Goal: Information Seeking & Learning: Learn about a topic

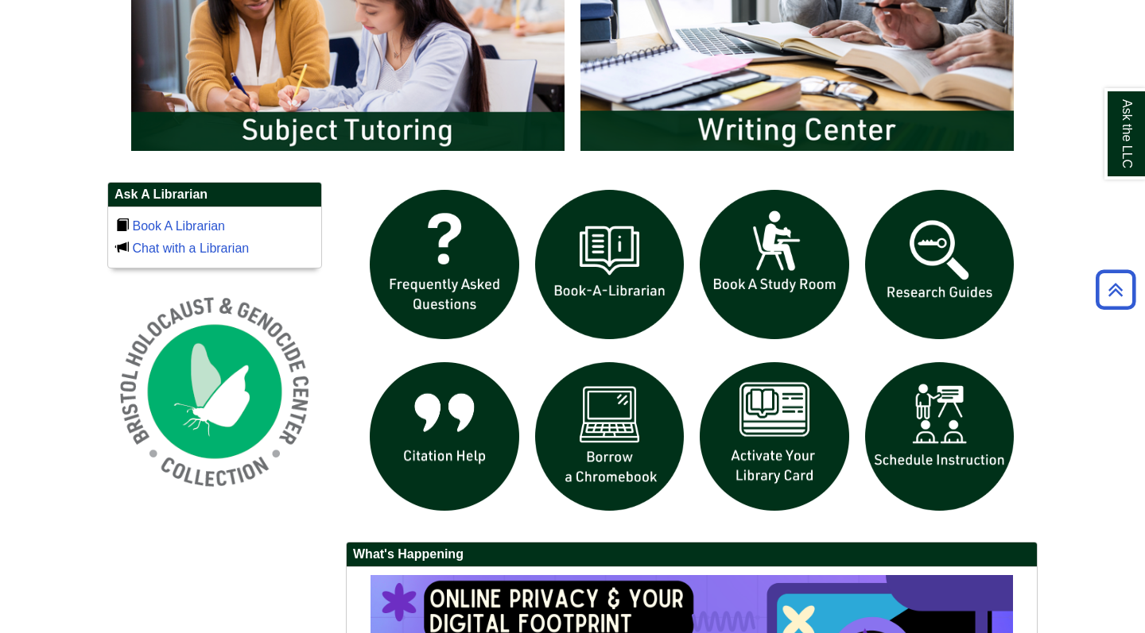
scroll to position [954, 0]
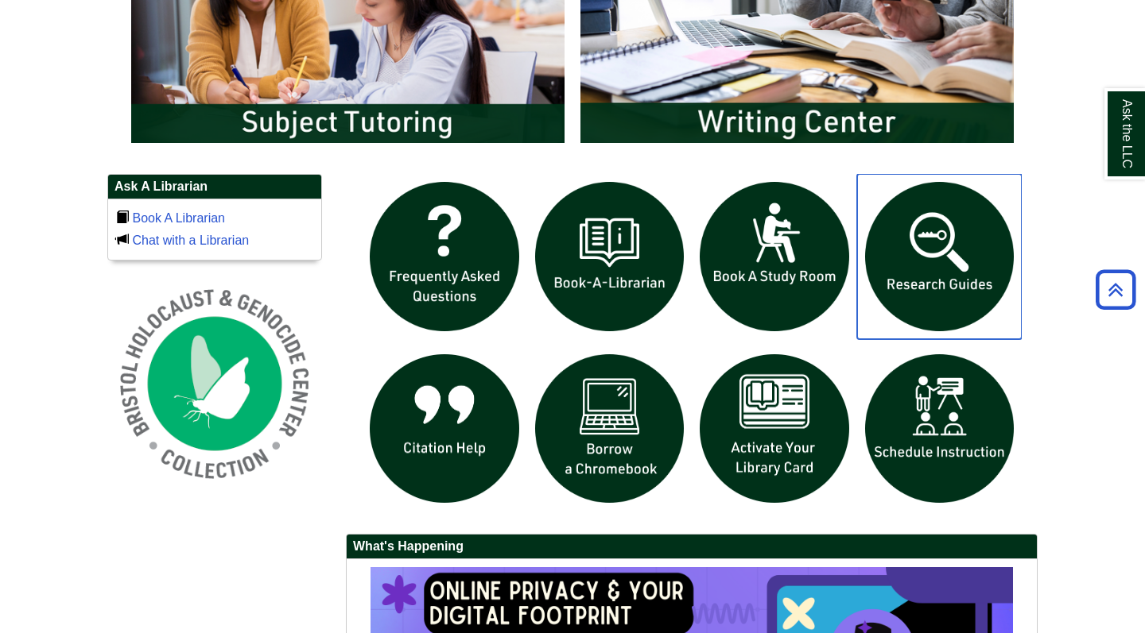
click at [945, 247] on img "slideshow" at bounding box center [939, 256] width 165 height 165
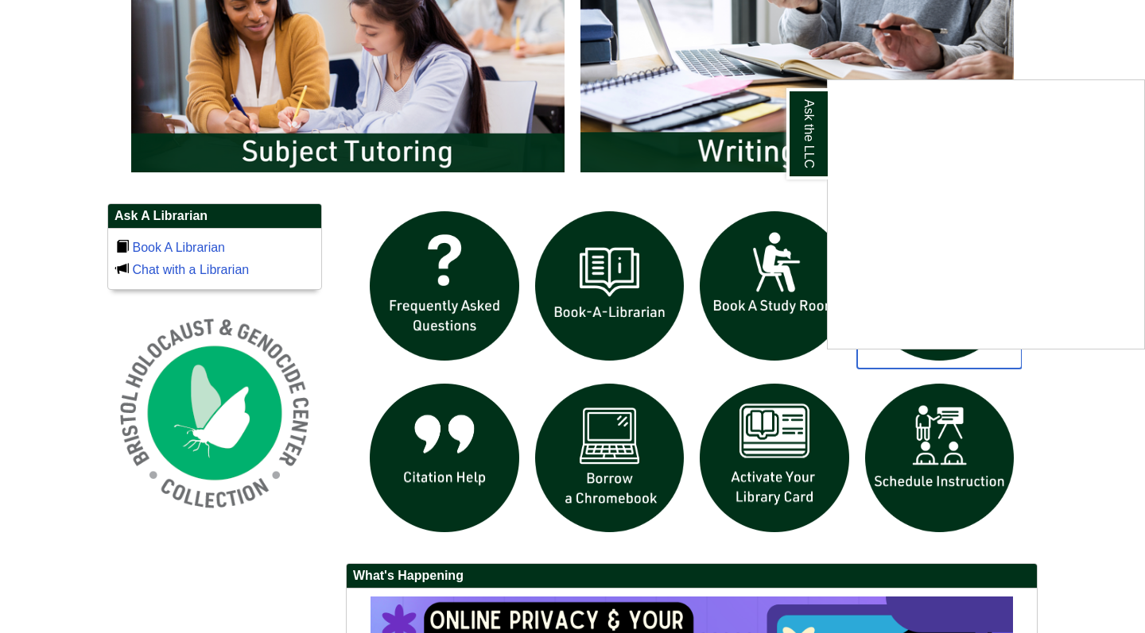
scroll to position [835, 0]
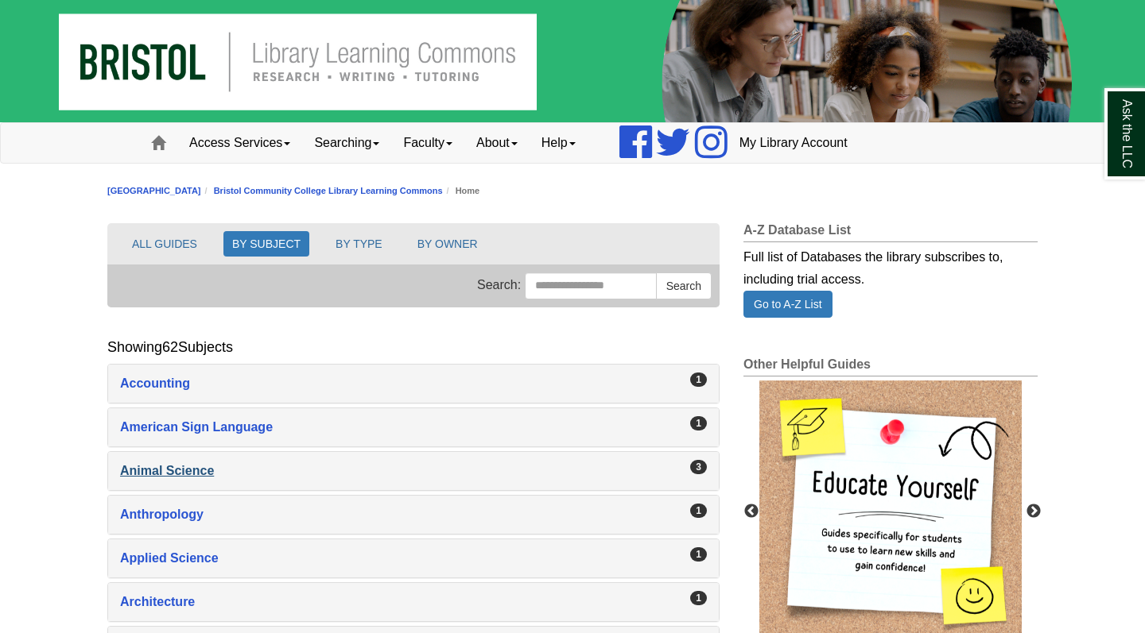
click at [163, 473] on div "Animal Science , 3 guides" at bounding box center [413, 471] width 587 height 22
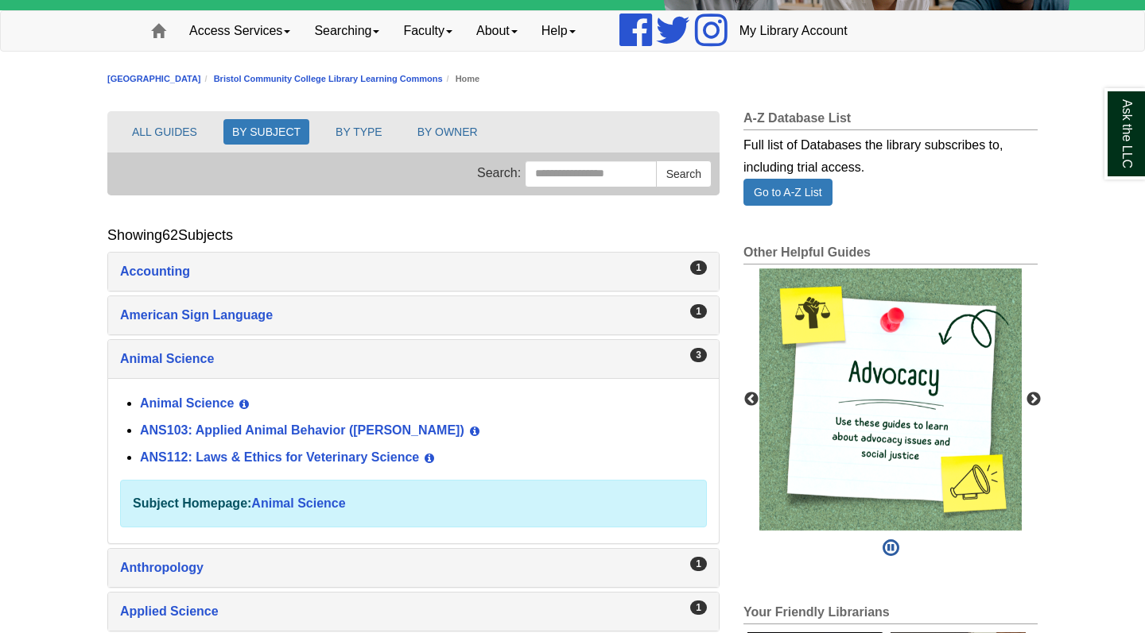
scroll to position [114, 0]
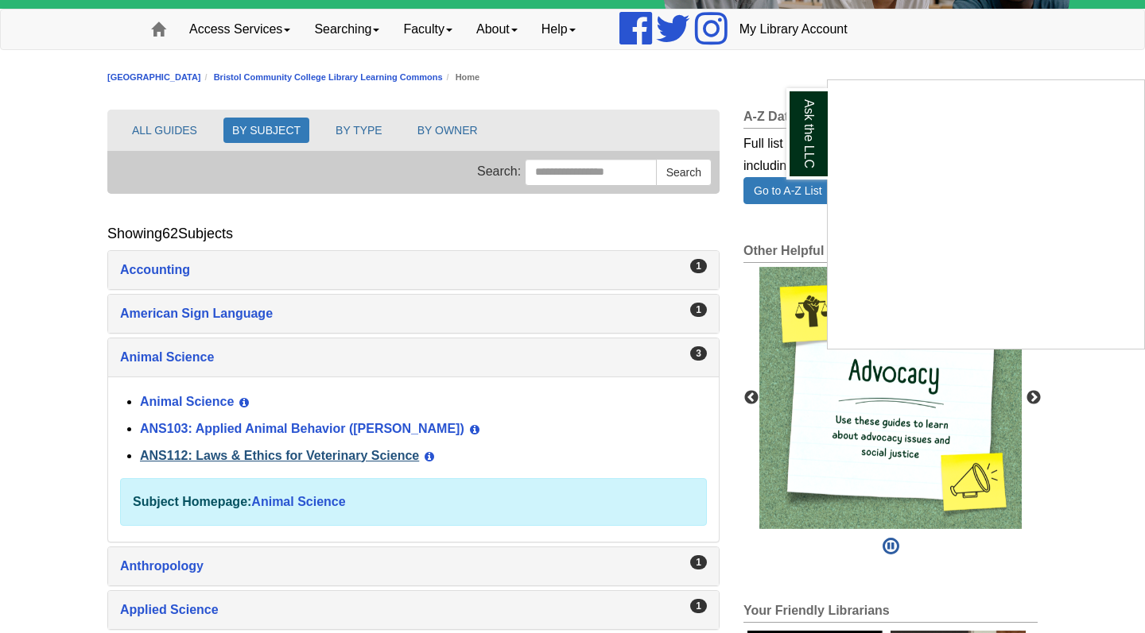
click at [258, 455] on div "Ask the LLC" at bounding box center [572, 316] width 1145 height 633
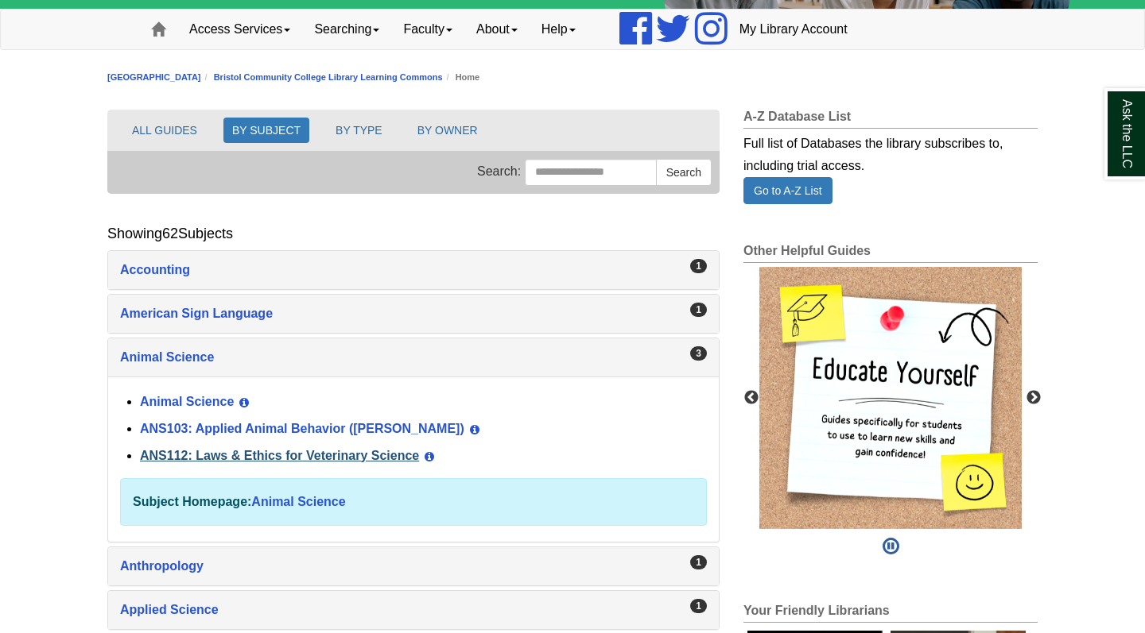
click at [316, 455] on link "ANS112: Laws & Ethics for Veterinary Science" at bounding box center [279, 456] width 279 height 14
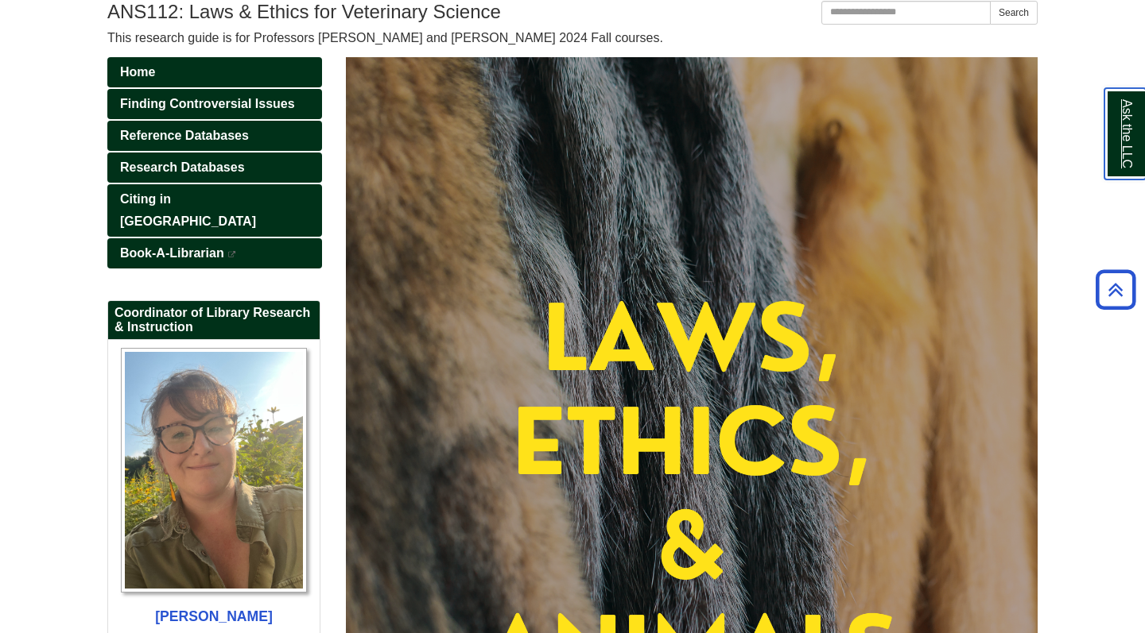
scroll to position [205, 0]
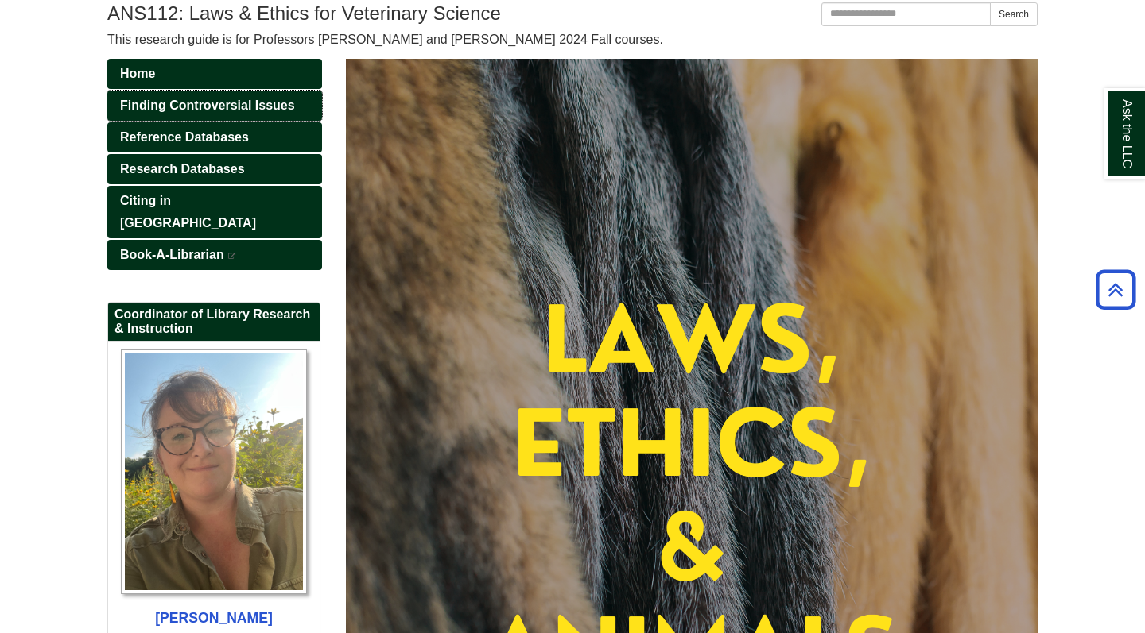
click at [262, 108] on span "Finding Controversial Issues" at bounding box center [207, 106] width 175 height 14
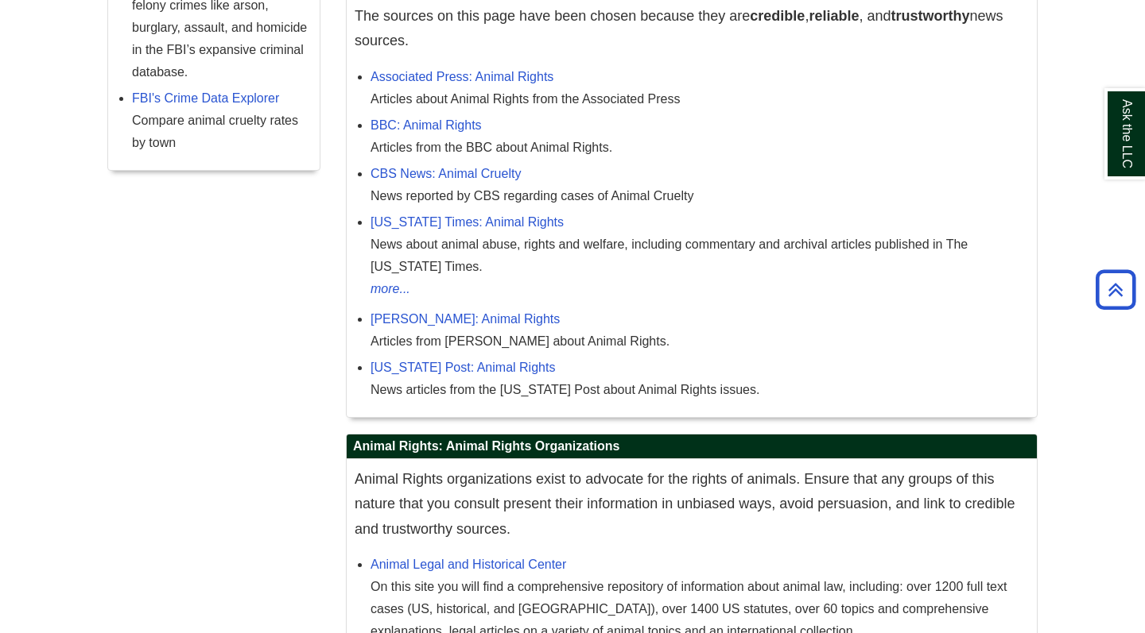
scroll to position [634, 0]
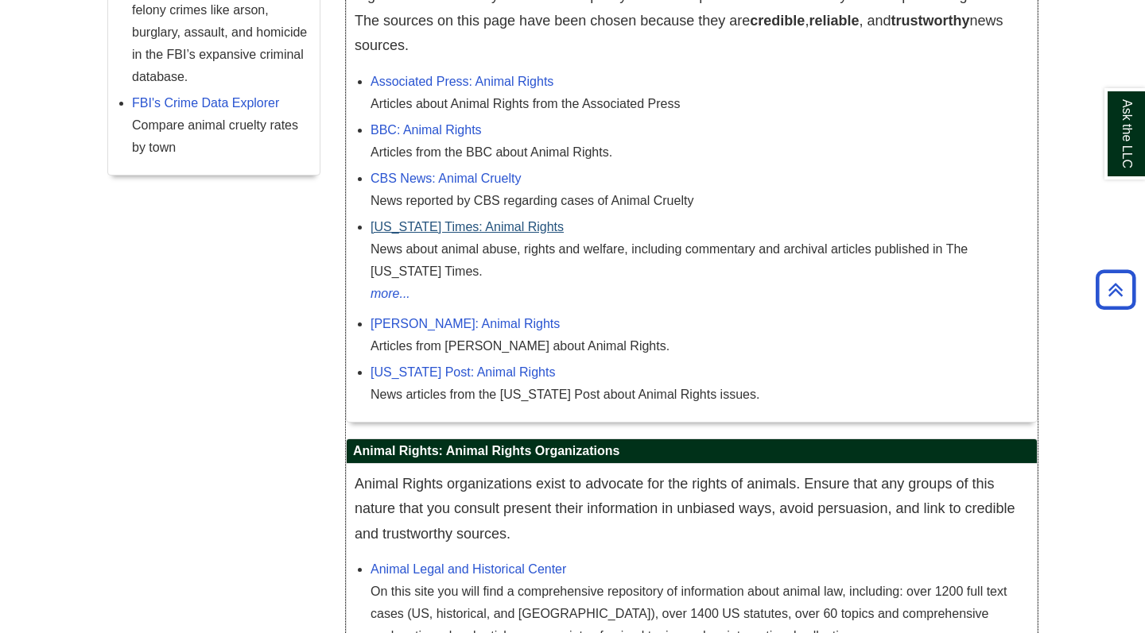
click at [521, 230] on link "New York Times: Animal Rights" at bounding box center [466, 227] width 193 height 14
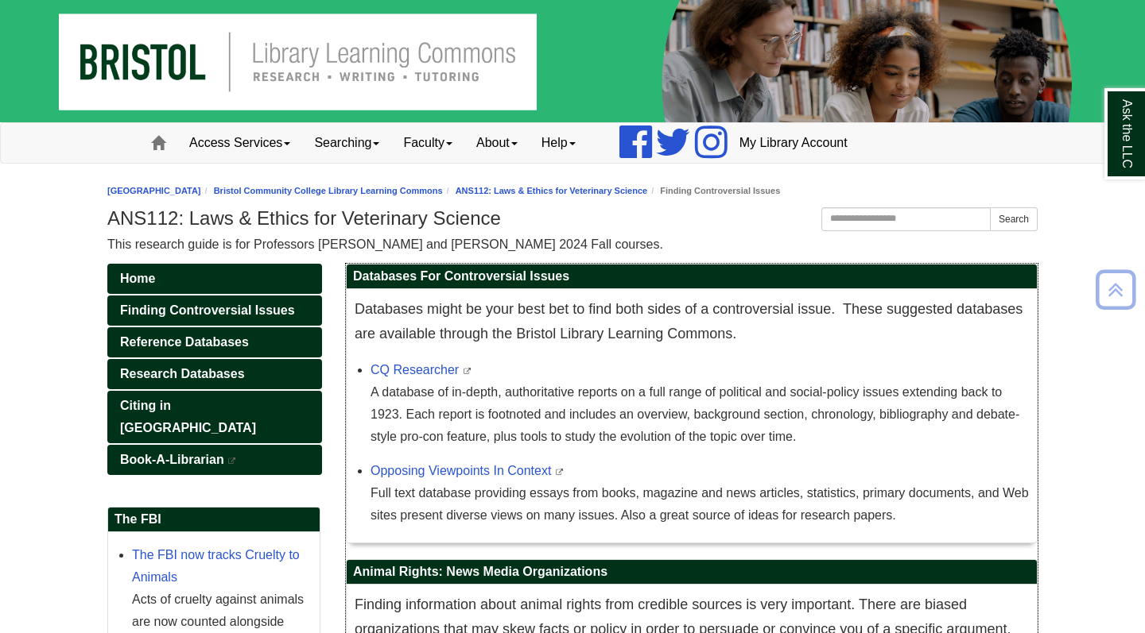
scroll to position [0, 0]
click at [427, 371] on link "CQ Researcher" at bounding box center [414, 370] width 88 height 14
click at [410, 378] on div "CQ Researcher This link opens in a new window A database of in-depth, authorita…" at bounding box center [699, 403] width 658 height 89
click at [413, 365] on link "CQ Researcher" at bounding box center [414, 370] width 88 height 14
click at [428, 373] on link "CQ Researcher" at bounding box center [414, 370] width 88 height 14
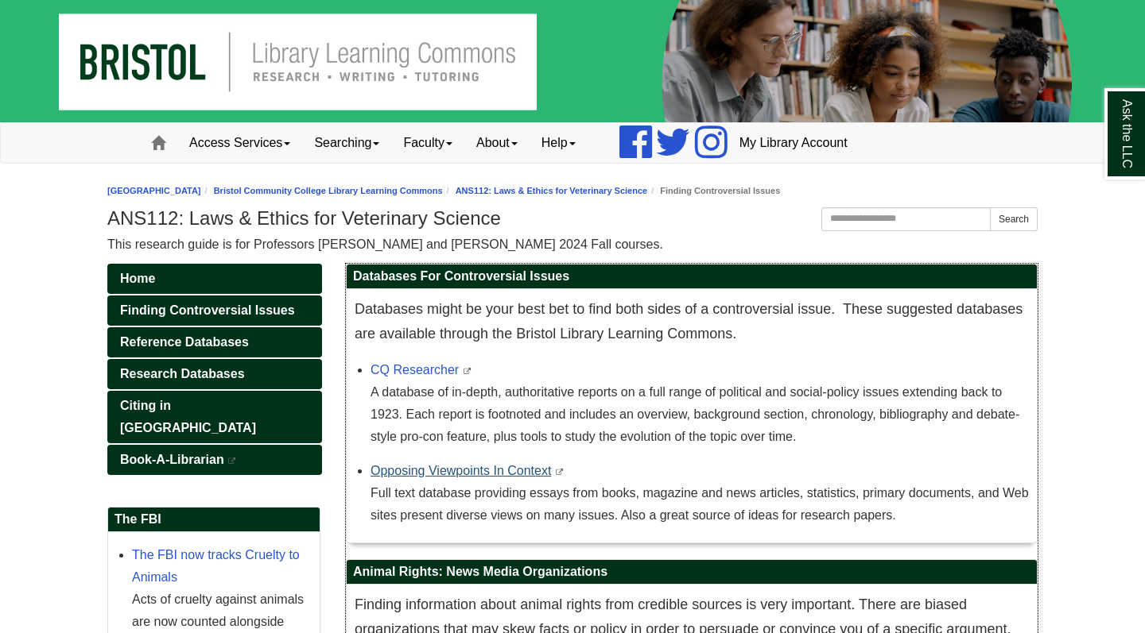
click at [524, 476] on link "Opposing Viewpoints In Context" at bounding box center [460, 471] width 180 height 14
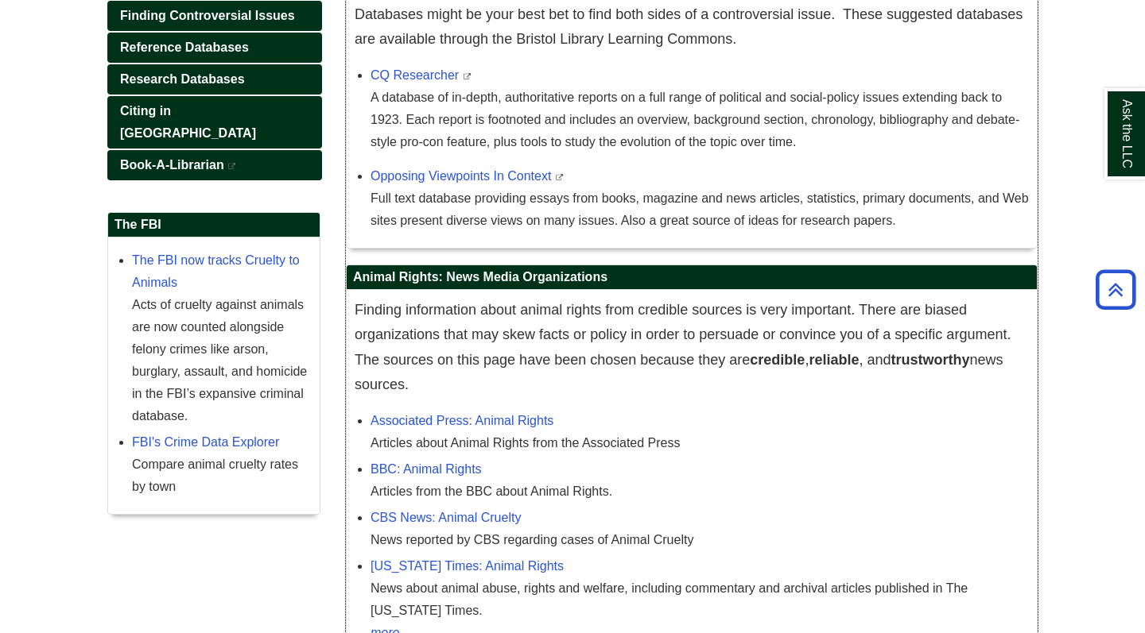
scroll to position [281, 0]
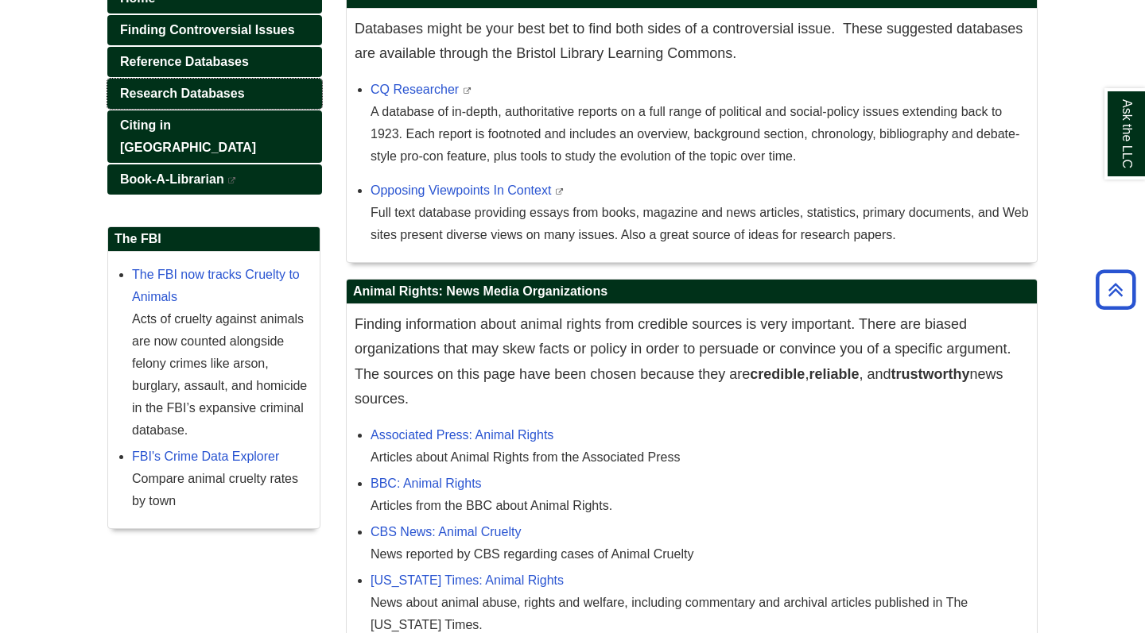
click at [159, 85] on link "Research Databases" at bounding box center [214, 94] width 215 height 30
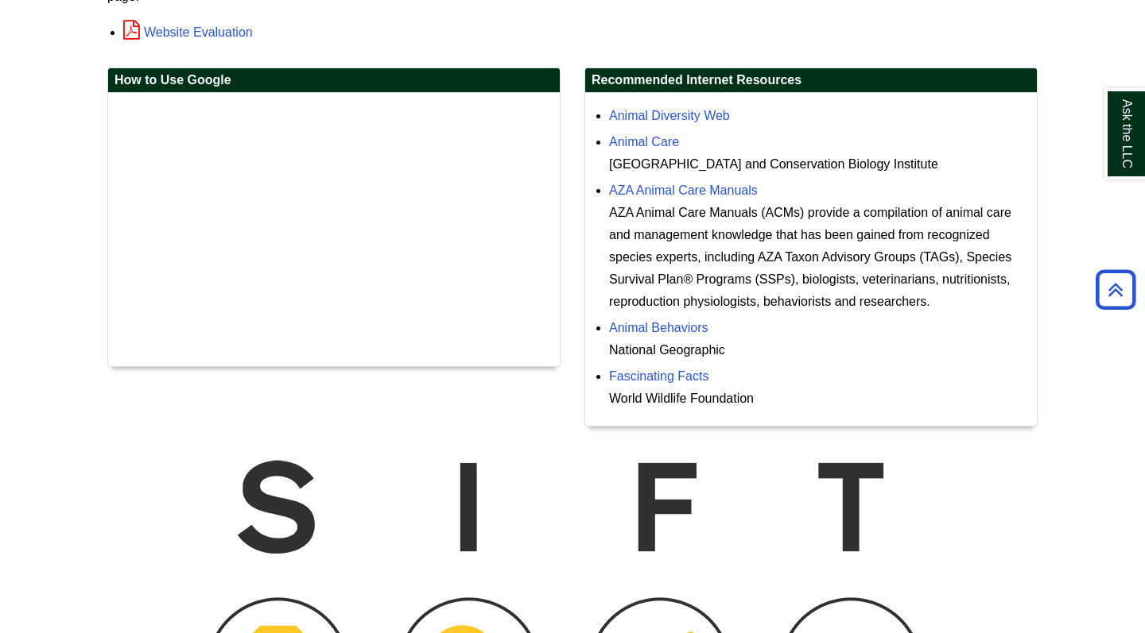
scroll to position [361, 0]
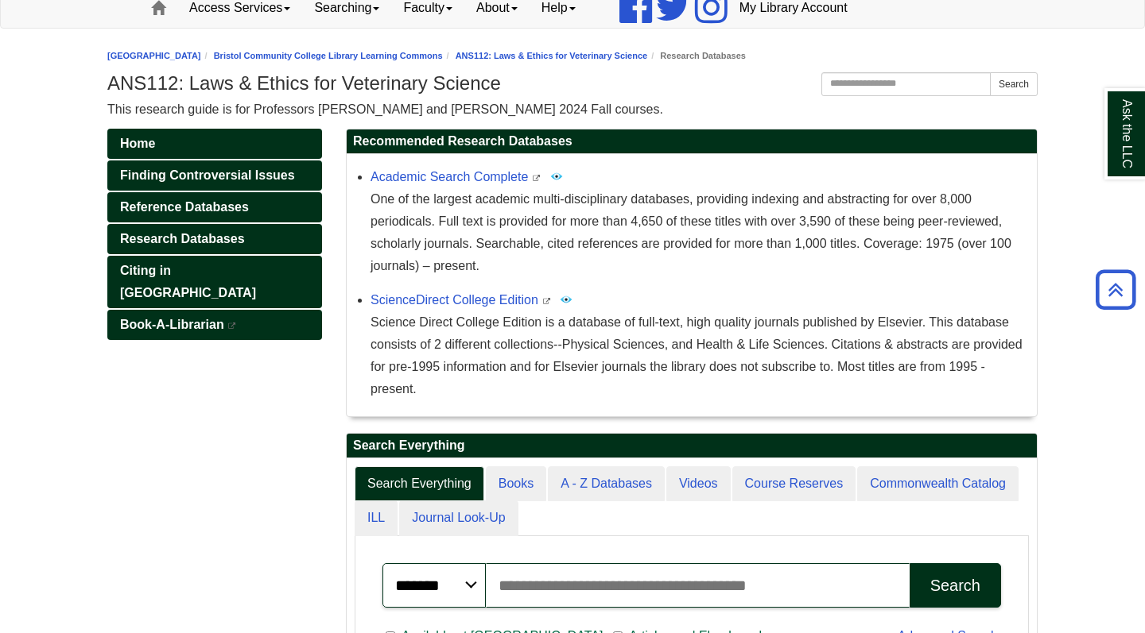
scroll to position [134, 0]
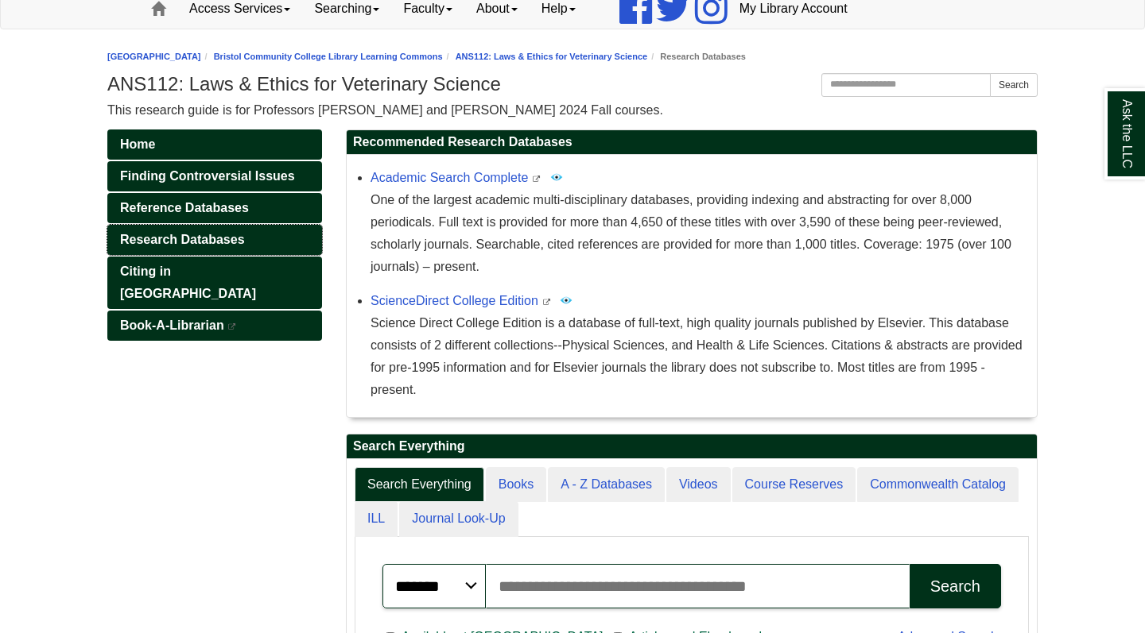
click at [171, 234] on span "Research Databases" at bounding box center [182, 240] width 125 height 14
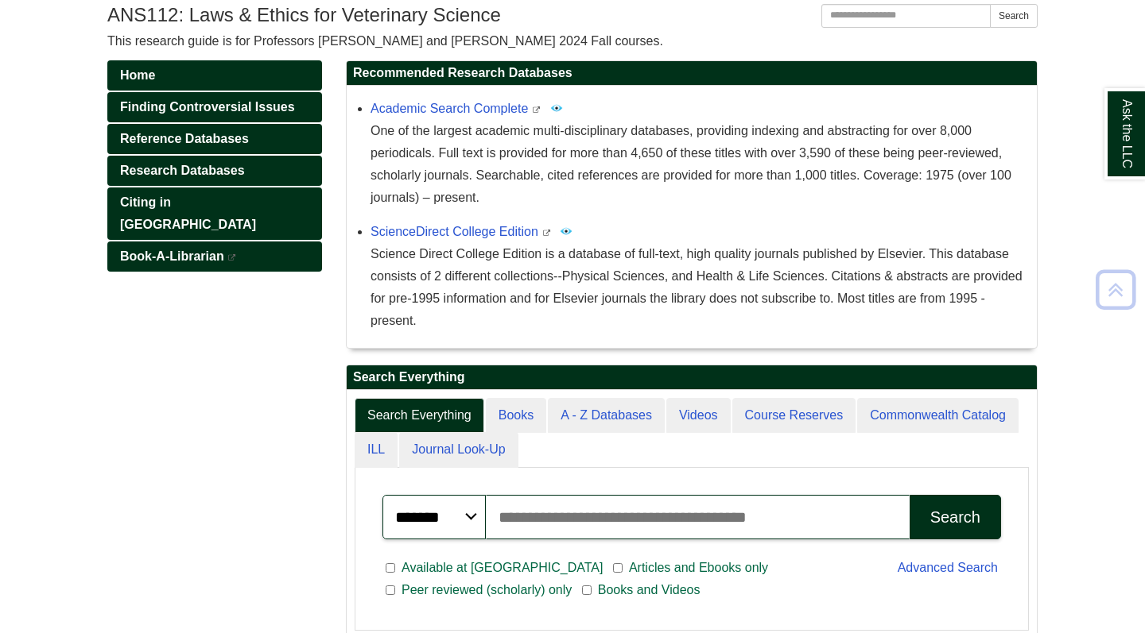
scroll to position [201, 0]
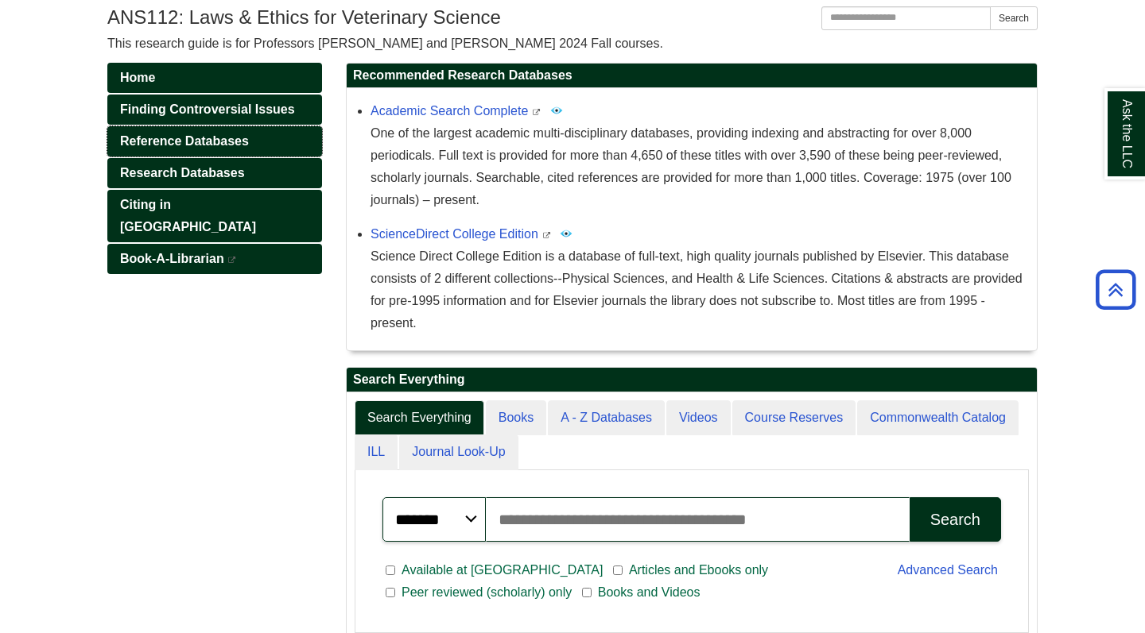
click at [196, 148] on link "Reference Databases" at bounding box center [214, 141] width 215 height 30
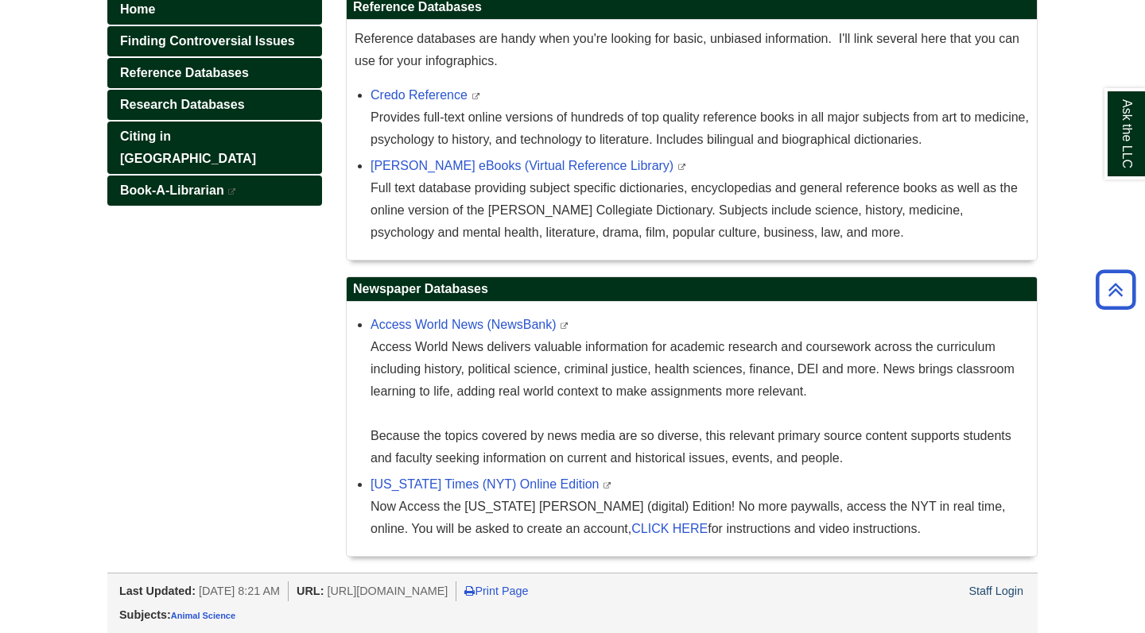
scroll to position [269, 0]
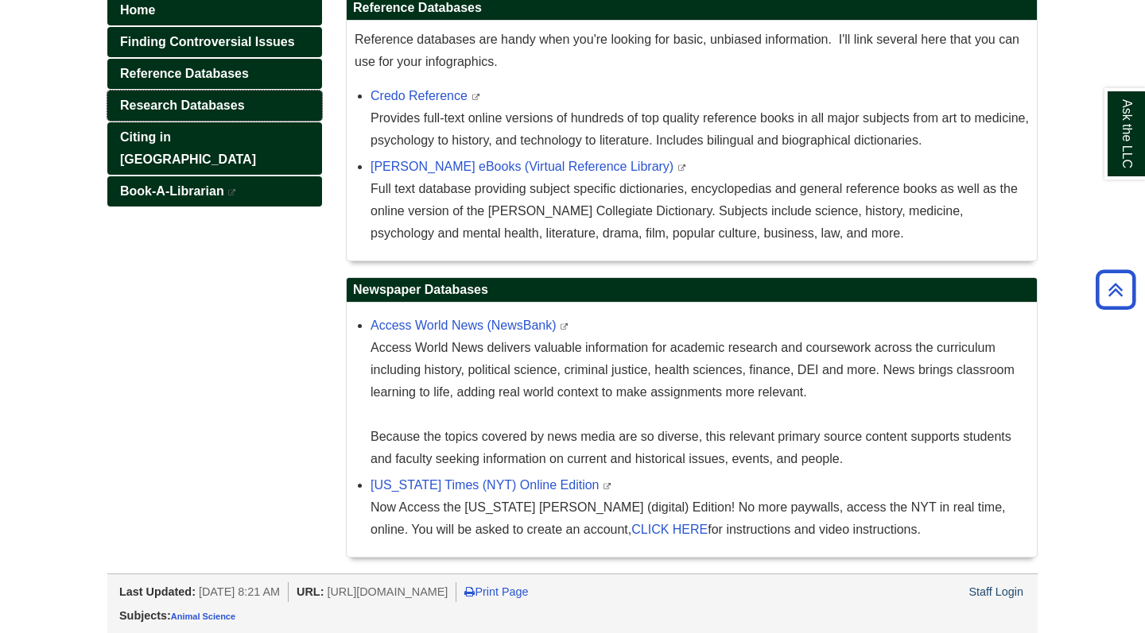
click at [157, 110] on span "Research Databases" at bounding box center [182, 106] width 125 height 14
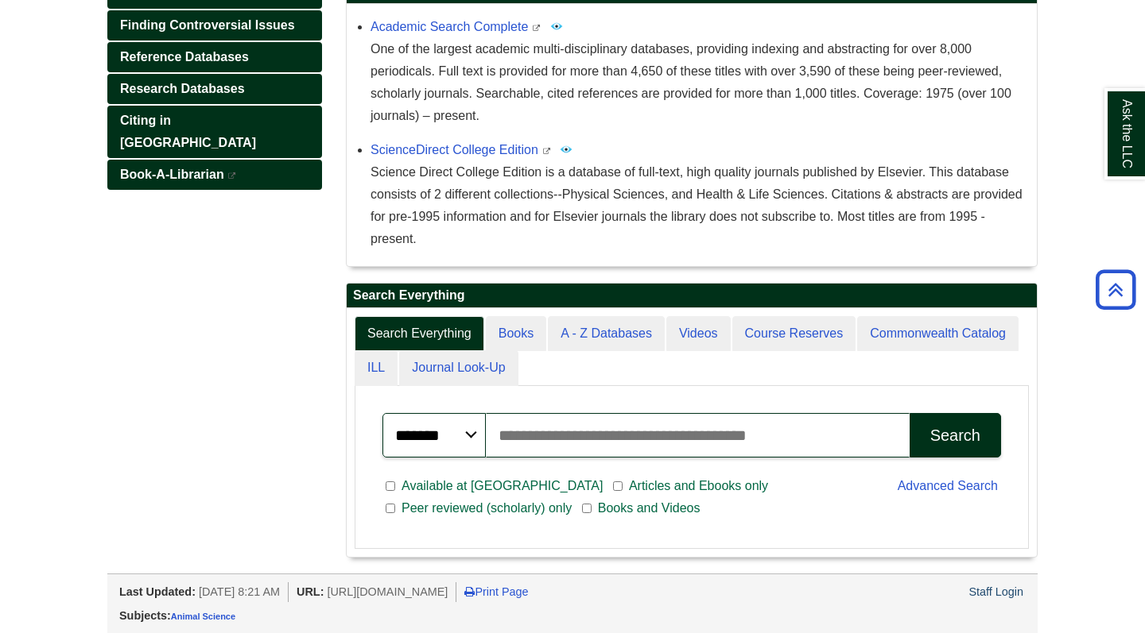
scroll to position [285, 0]
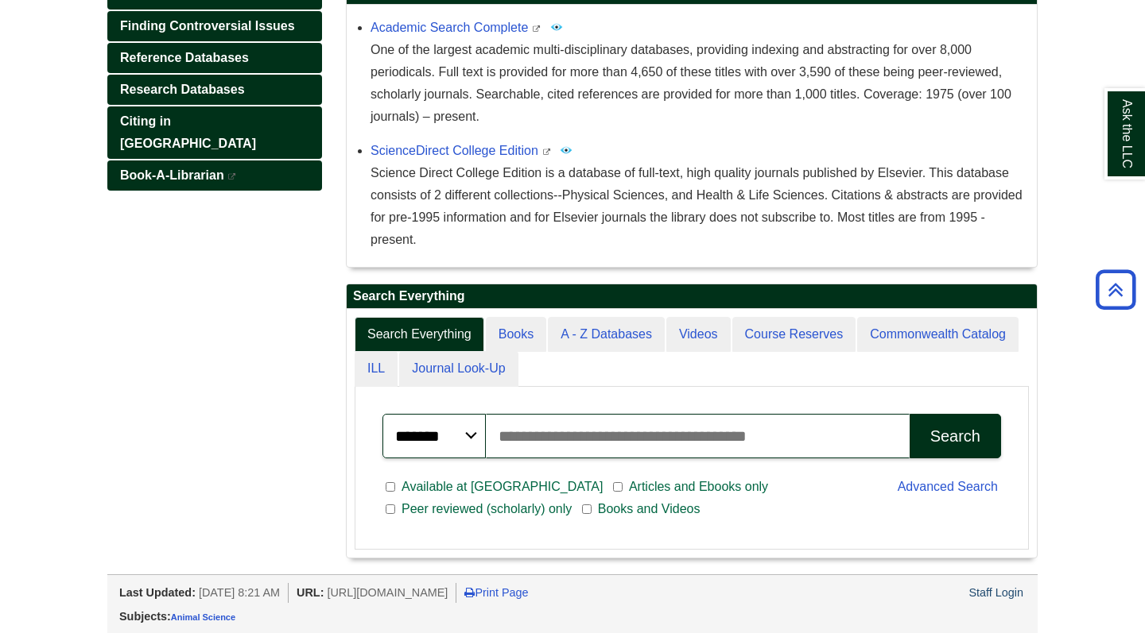
click at [523, 438] on input "Search articles, books, journals & more" at bounding box center [698, 436] width 424 height 45
click at [955, 435] on button "Search" at bounding box center [954, 436] width 91 height 45
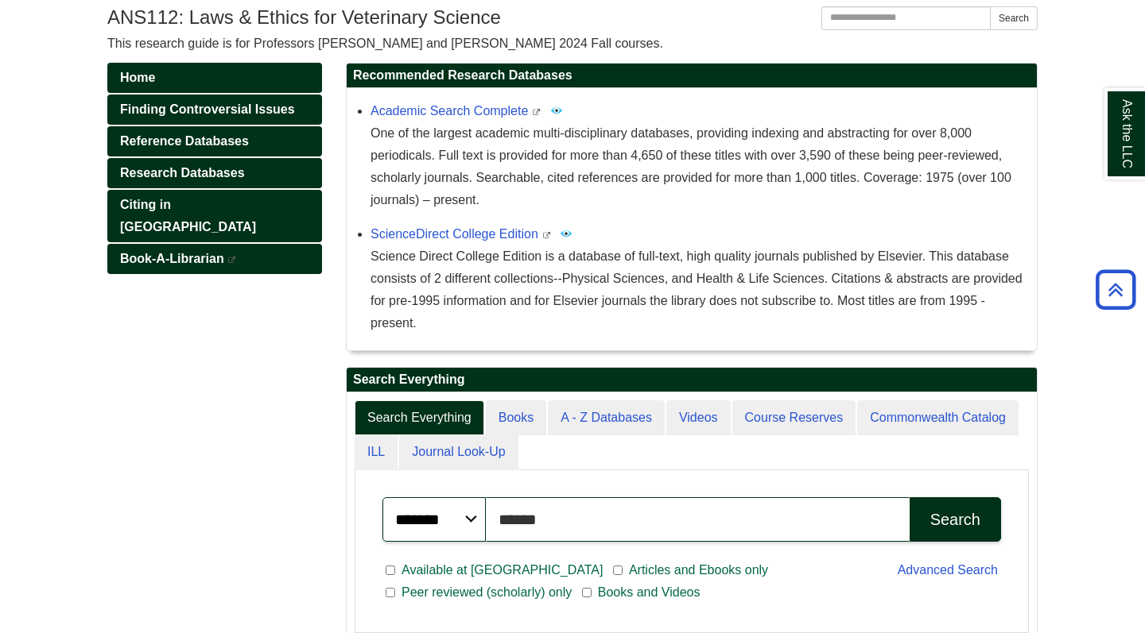
scroll to position [192, 0]
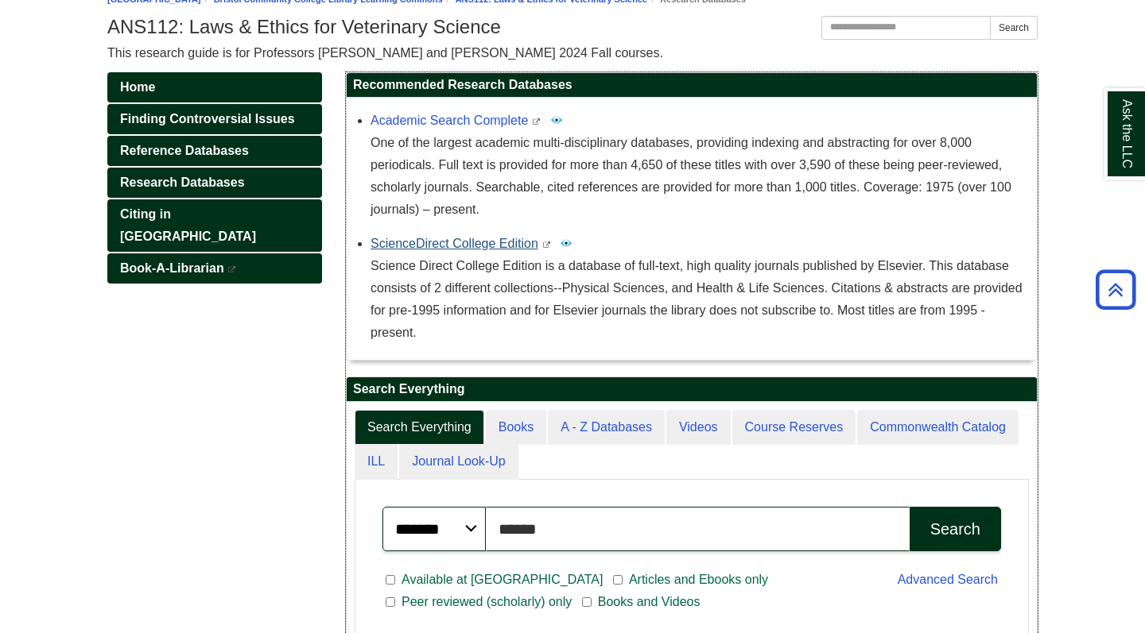
click at [459, 237] on link "ScienceDirect College Edition" at bounding box center [454, 244] width 168 height 14
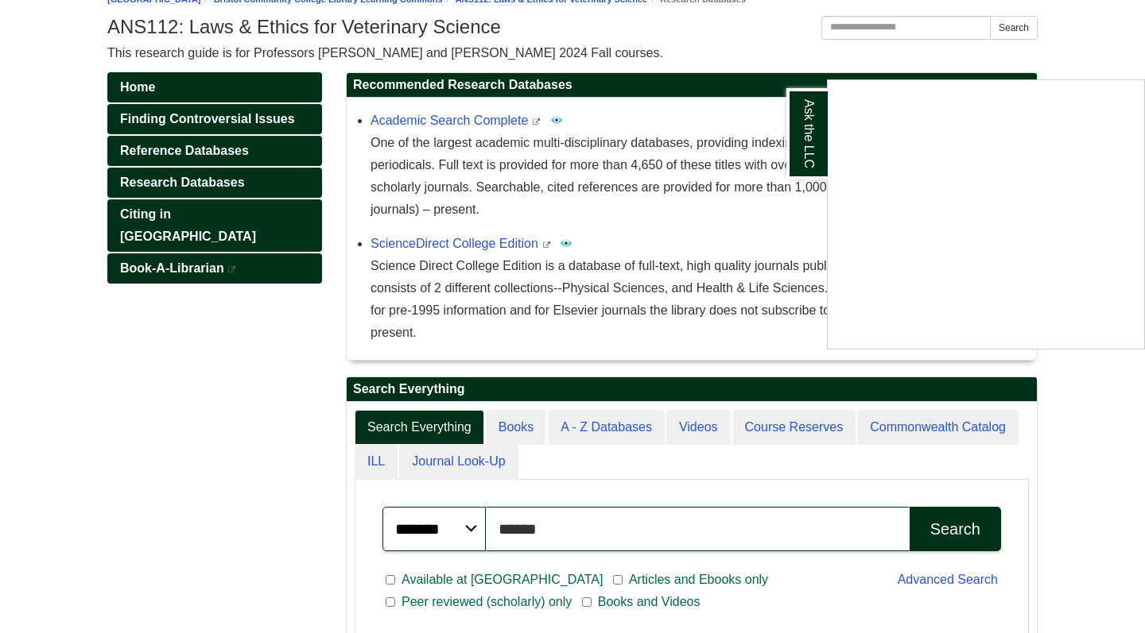
click at [568, 517] on div "Ask the LLC" at bounding box center [572, 316] width 1145 height 633
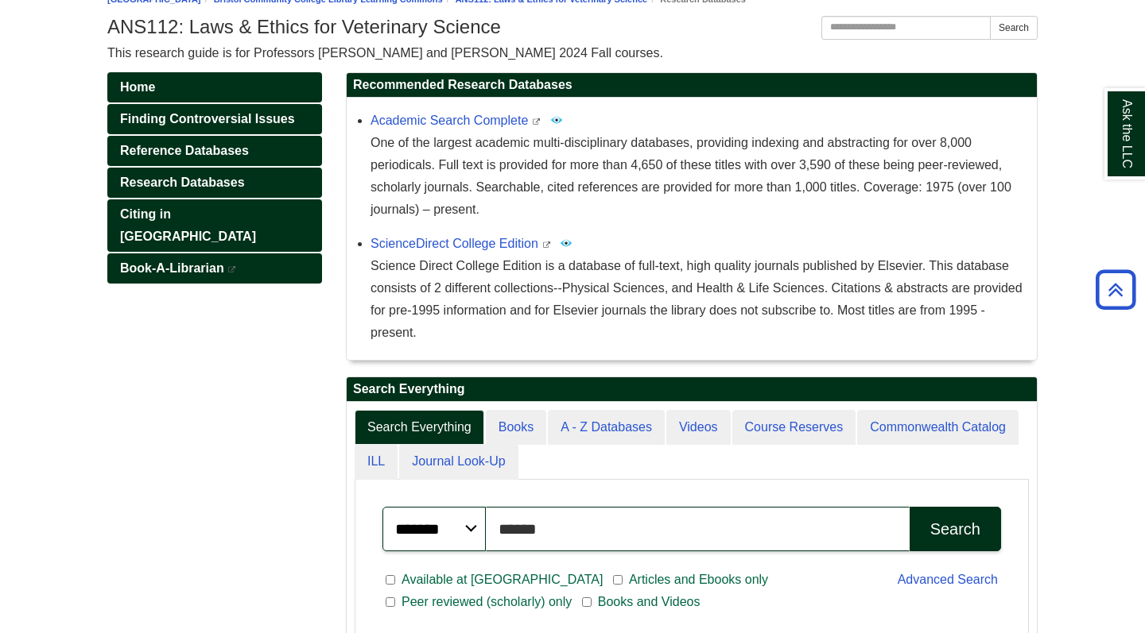
click at [557, 529] on input "******" at bounding box center [698, 529] width 424 height 45
type input "**********"
click at [955, 528] on button "Search" at bounding box center [954, 529] width 91 height 45
click at [1126, 118] on link "Ask the LLC" at bounding box center [1124, 133] width 41 height 91
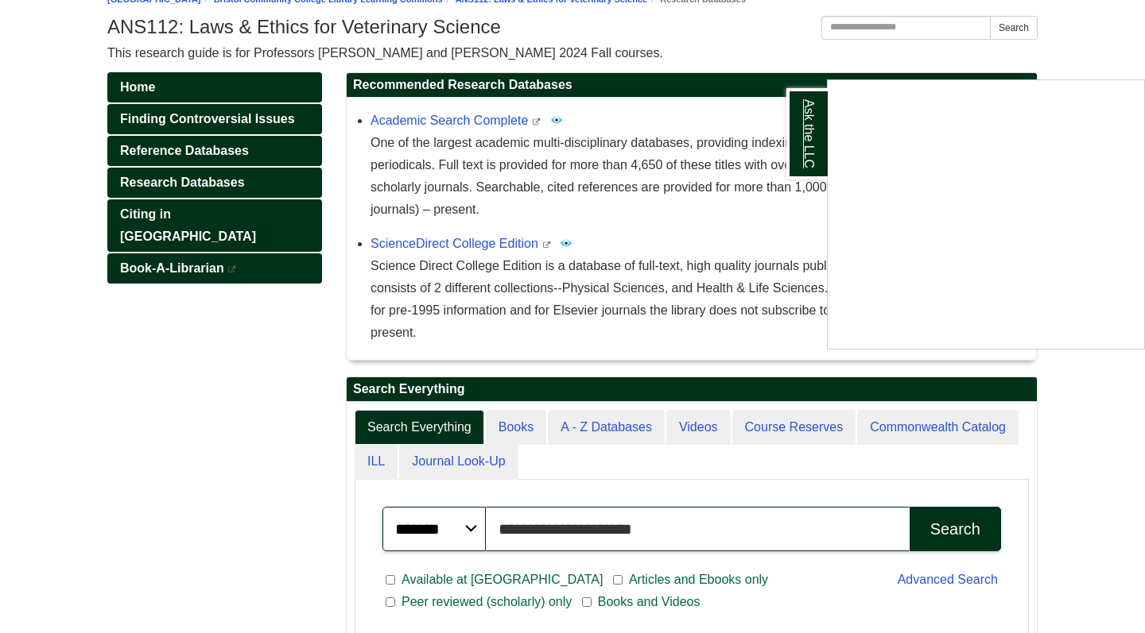
click at [815, 141] on link "Ask the LLC" at bounding box center [806, 133] width 41 height 91
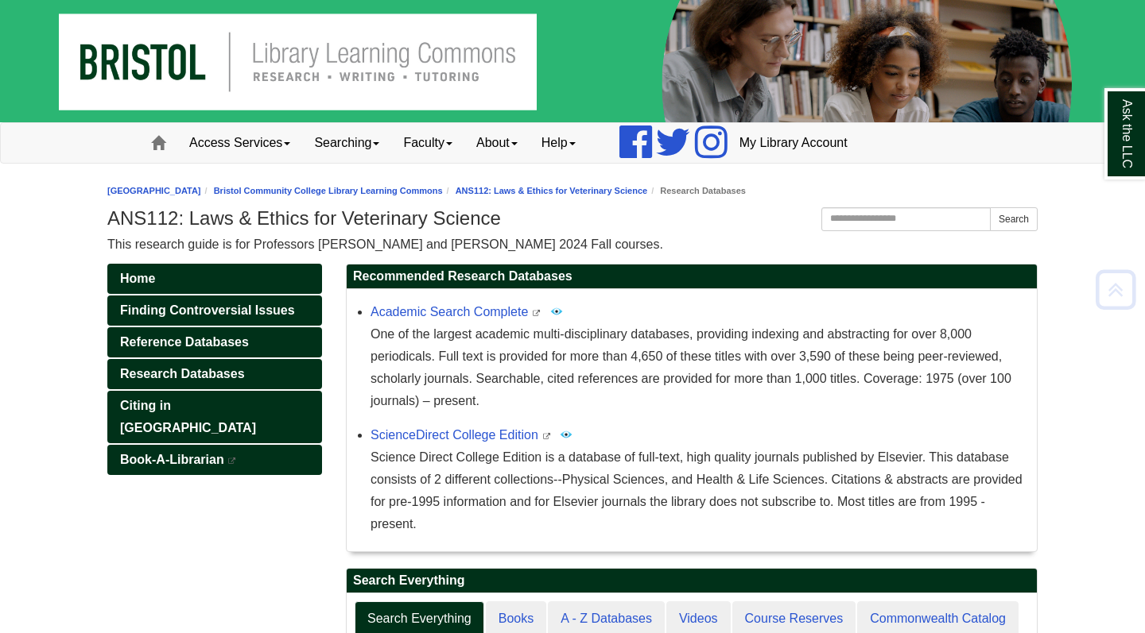
scroll to position [0, 0]
click at [284, 190] on link "Bristol Community College Library Learning Commons" at bounding box center [328, 191] width 229 height 10
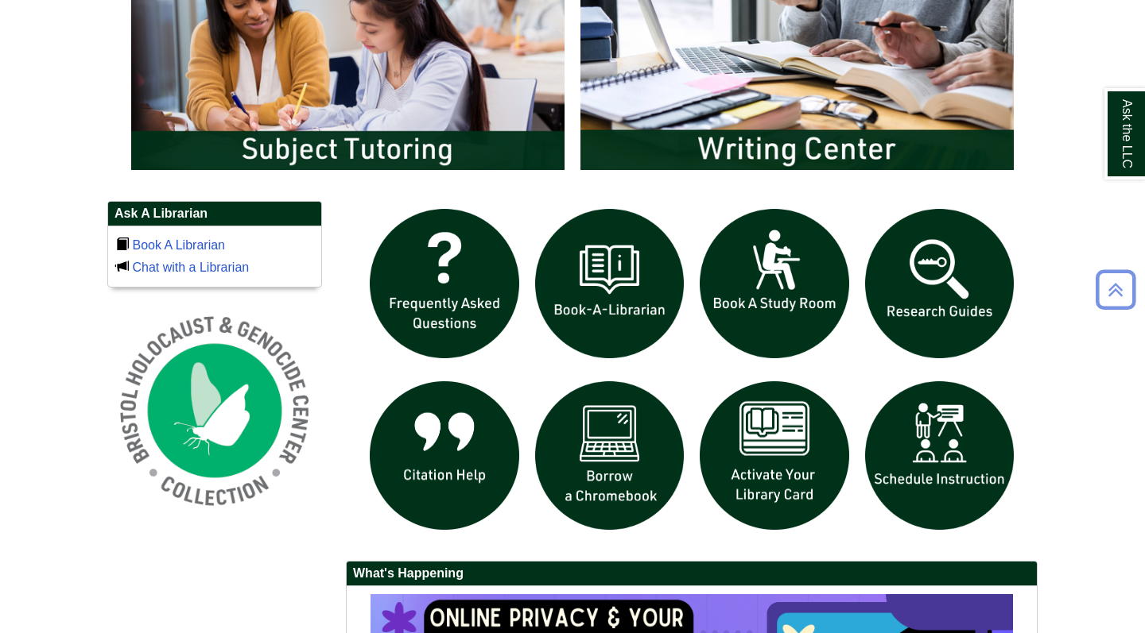
scroll to position [933, 0]
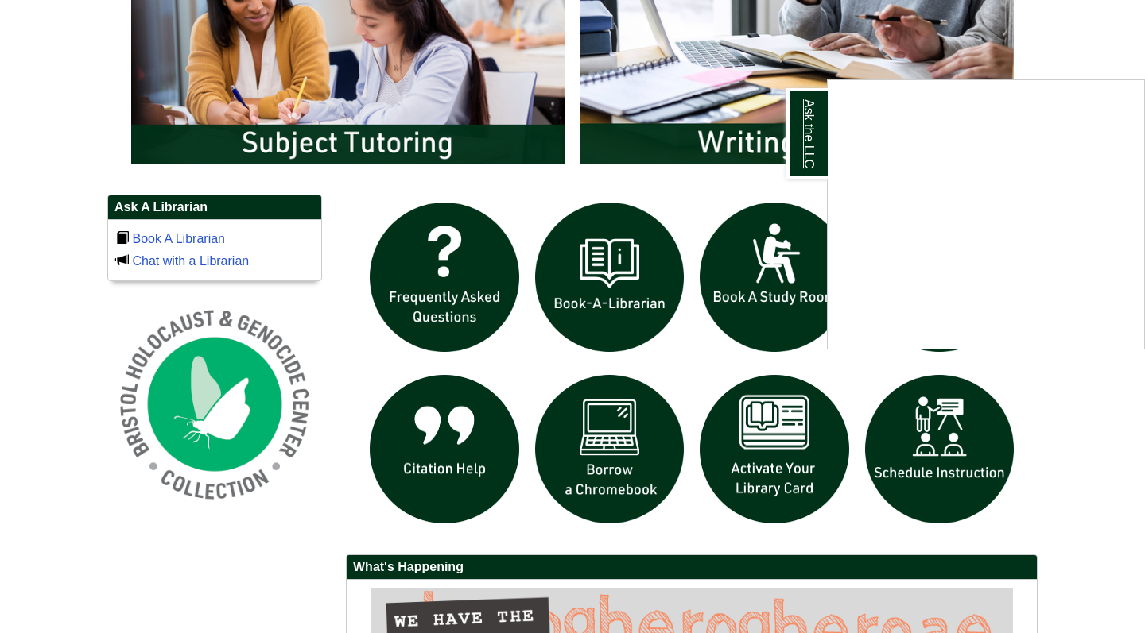
click at [796, 125] on link "Ask the LLC" at bounding box center [806, 133] width 41 height 91
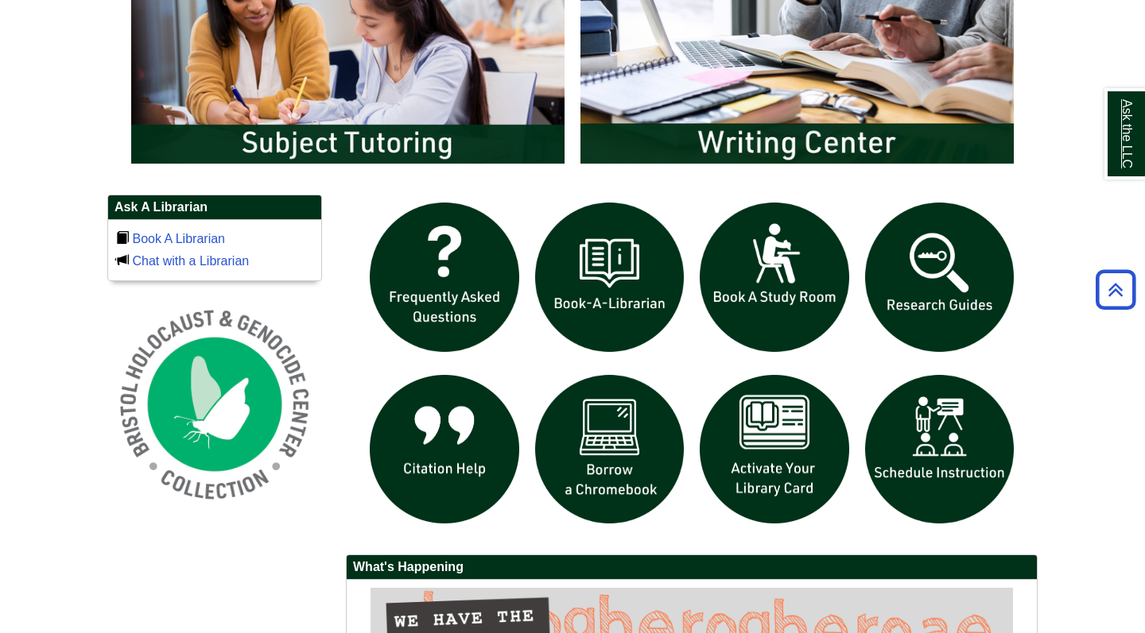
click at [1140, 127] on link "Ask the LLC" at bounding box center [1124, 133] width 41 height 91
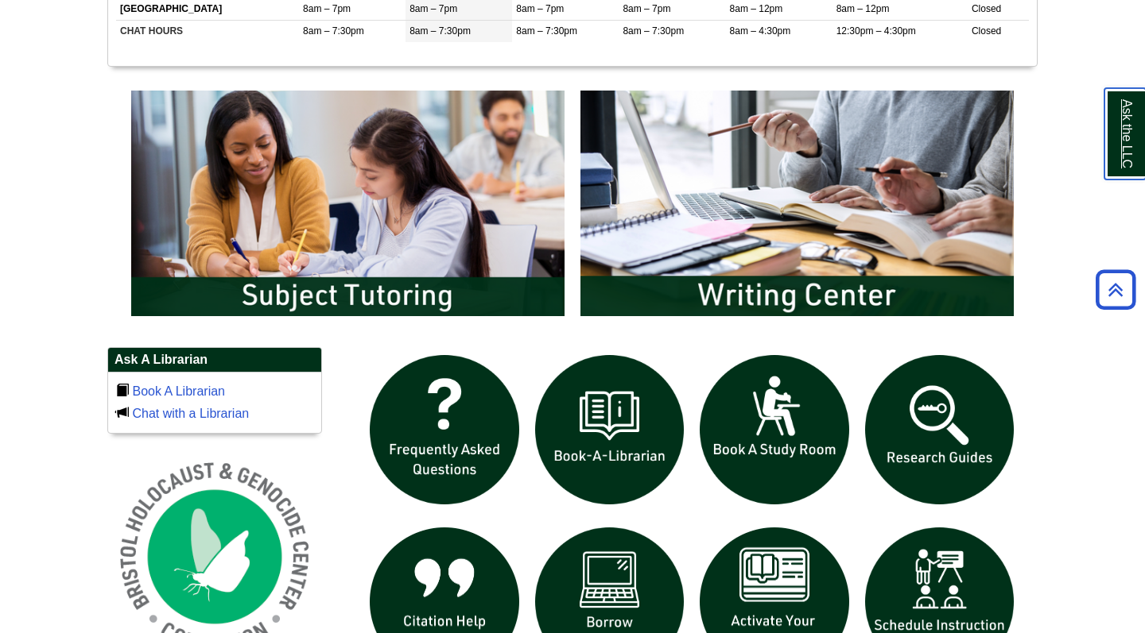
scroll to position [779, 0]
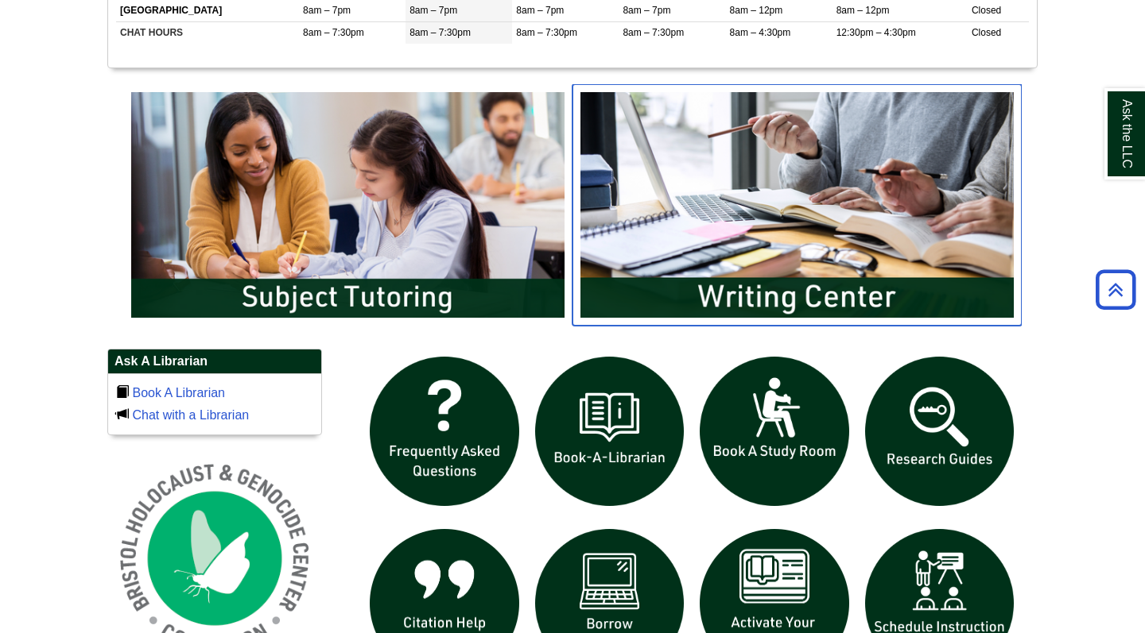
click at [756, 281] on img "slideshow" at bounding box center [796, 205] width 449 height 242
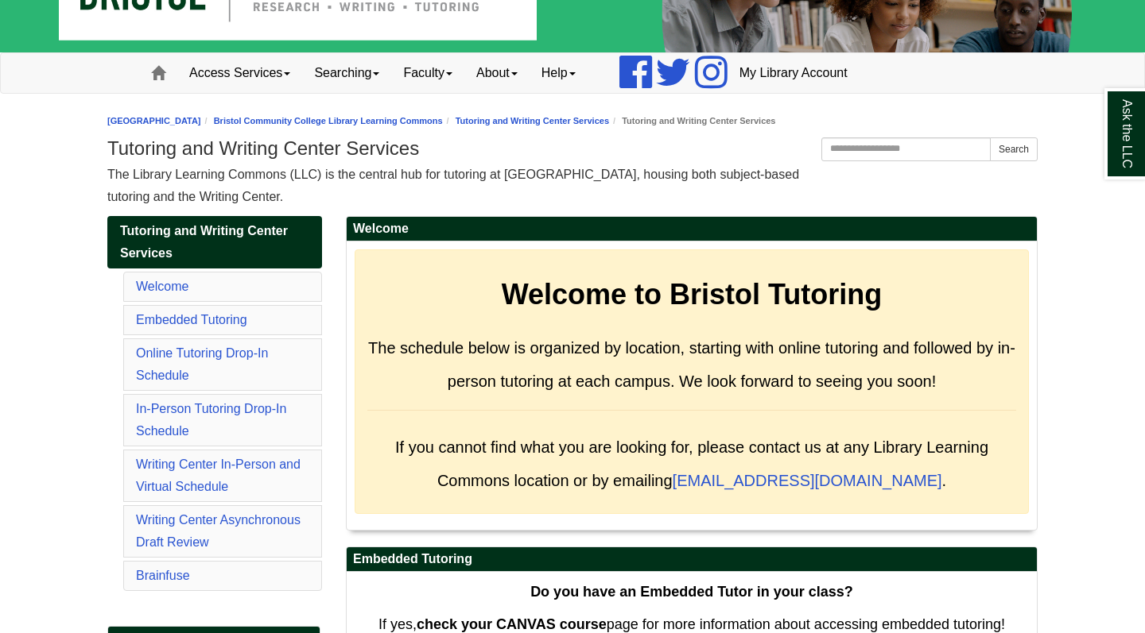
scroll to position [65, 0]
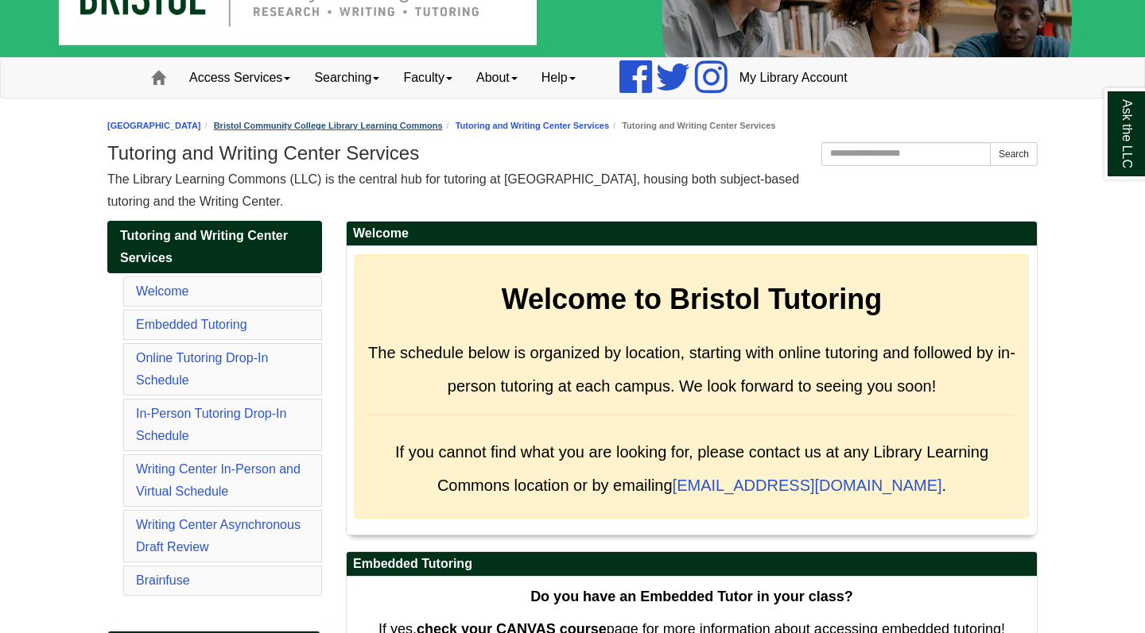
click at [320, 126] on link "Bristol Community College Library Learning Commons" at bounding box center [328, 126] width 229 height 10
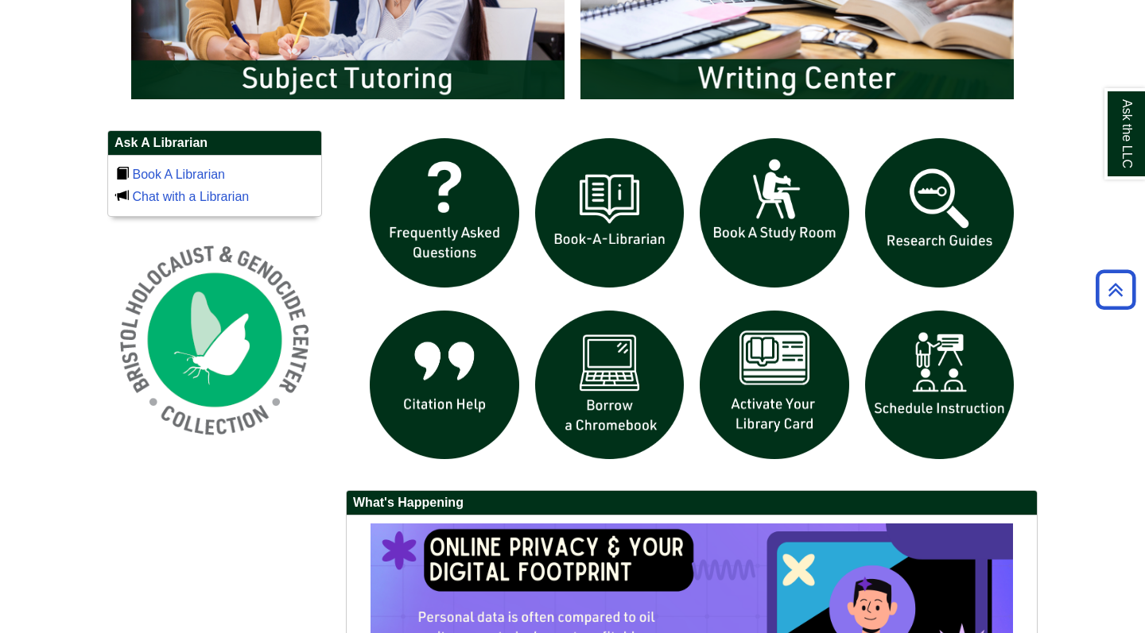
scroll to position [1036, 0]
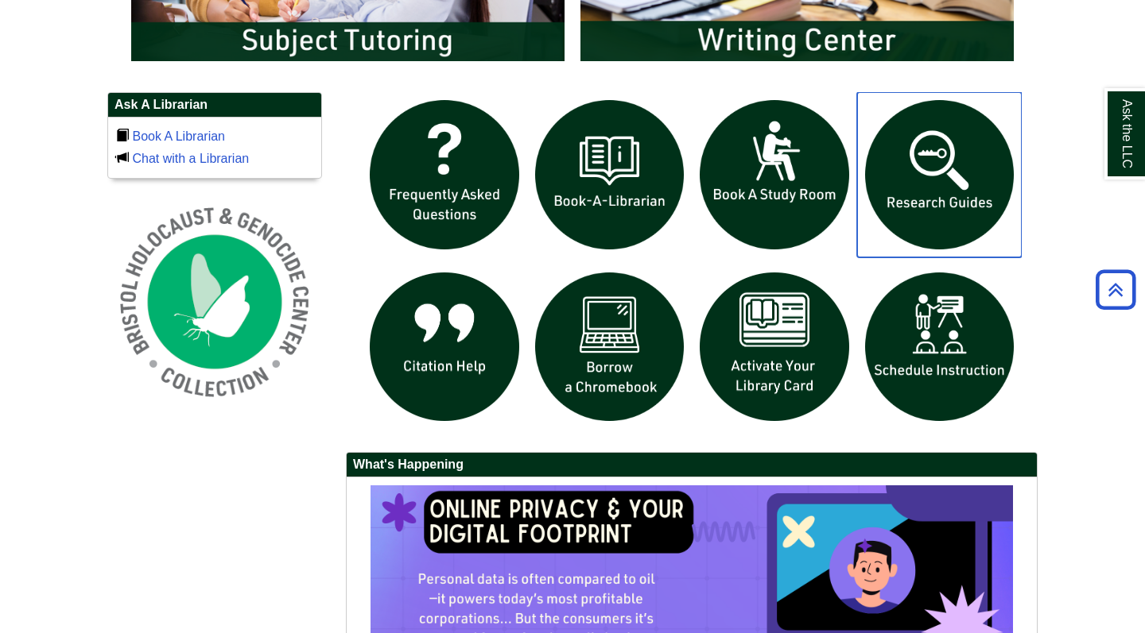
click at [929, 183] on img "slideshow" at bounding box center [939, 174] width 165 height 165
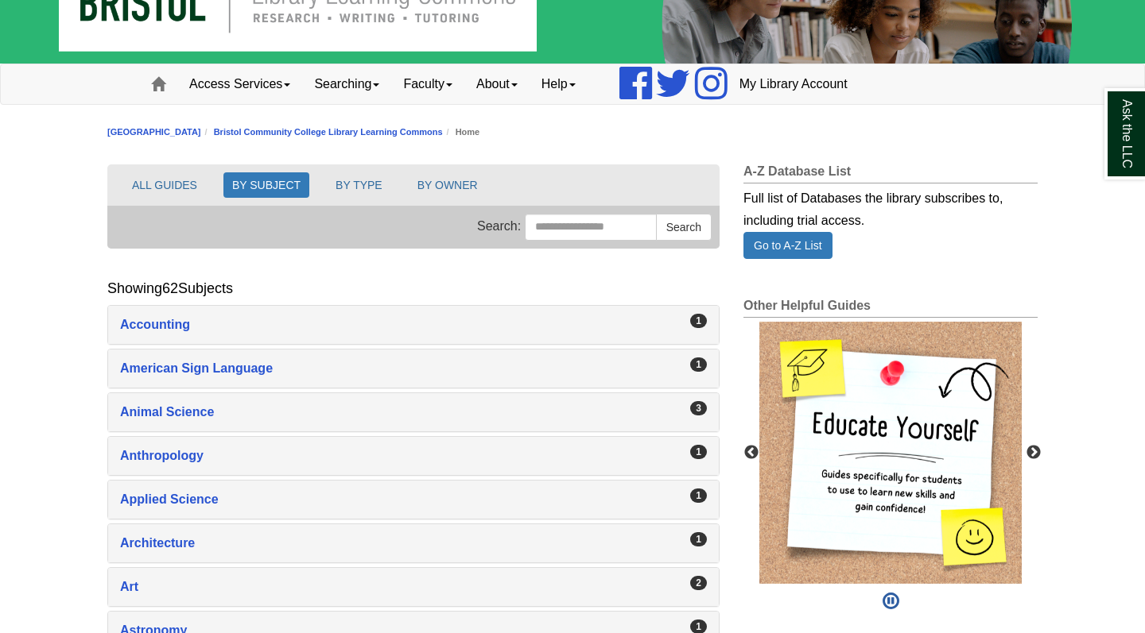
scroll to position [66, 0]
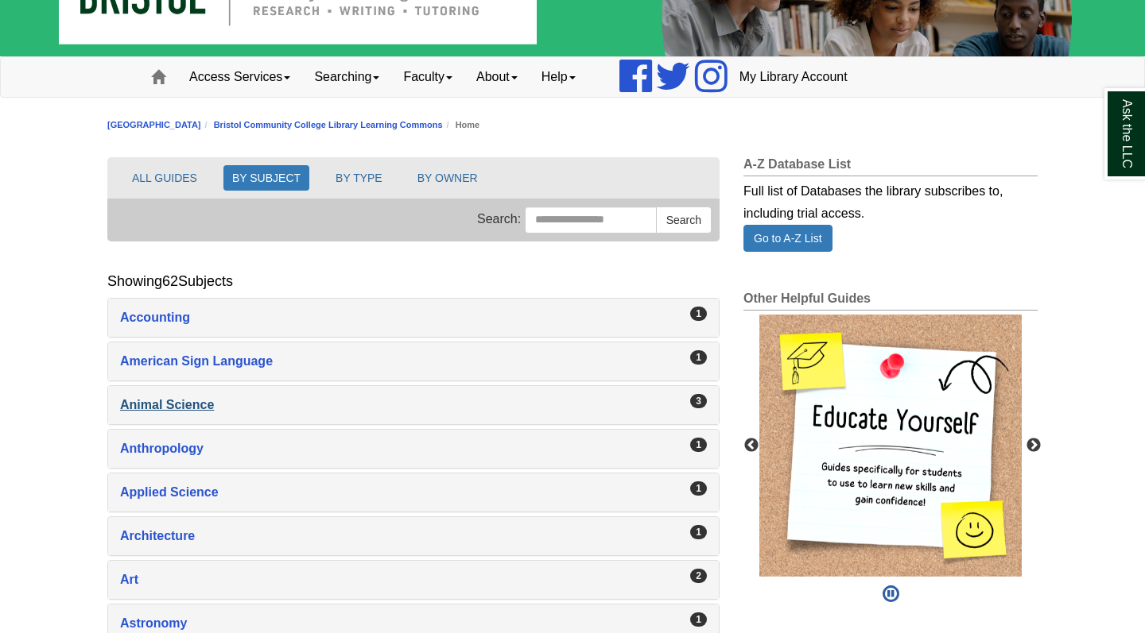
click at [195, 413] on div "Animal Science , 3 guides" at bounding box center [413, 405] width 587 height 22
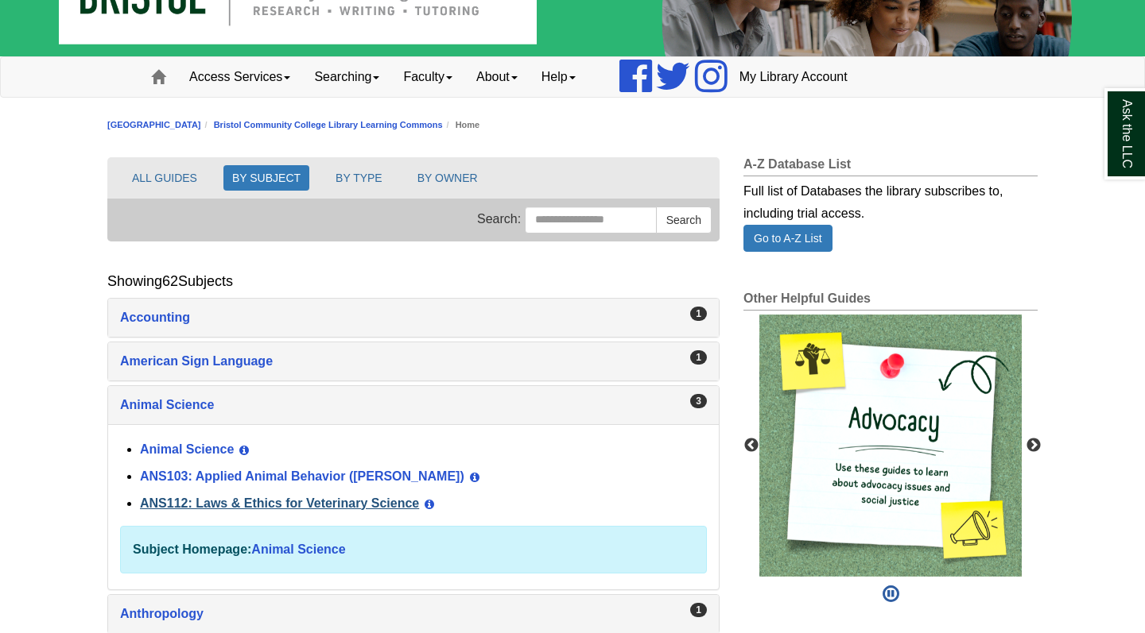
click at [236, 504] on link "ANS112: Laws & Ethics for Veterinary Science" at bounding box center [279, 504] width 279 height 14
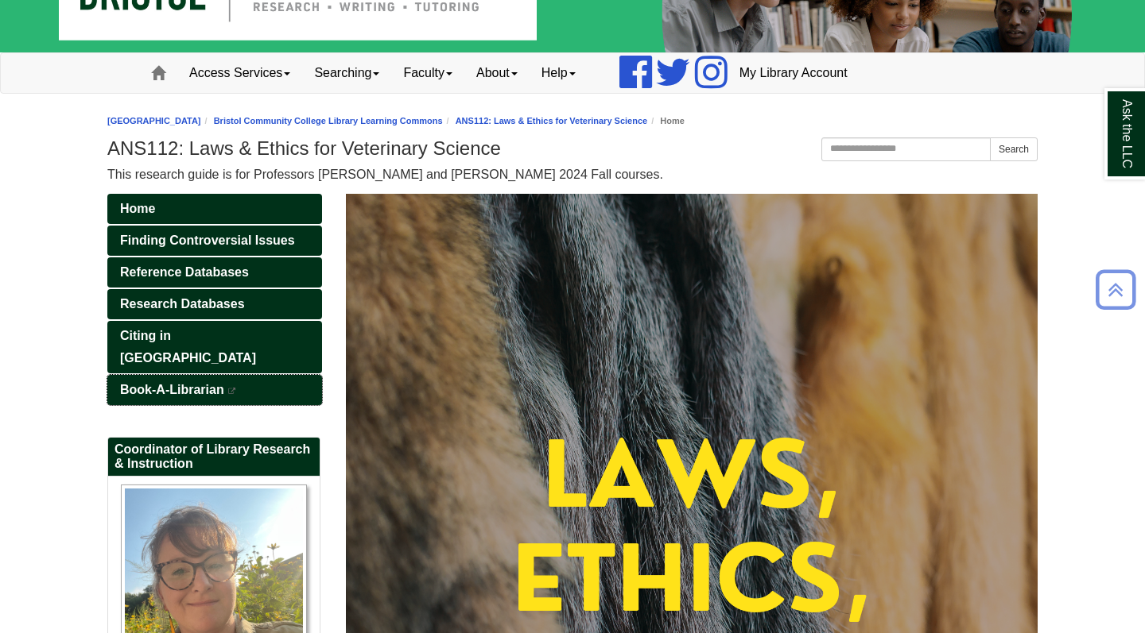
scroll to position [70, 0]
